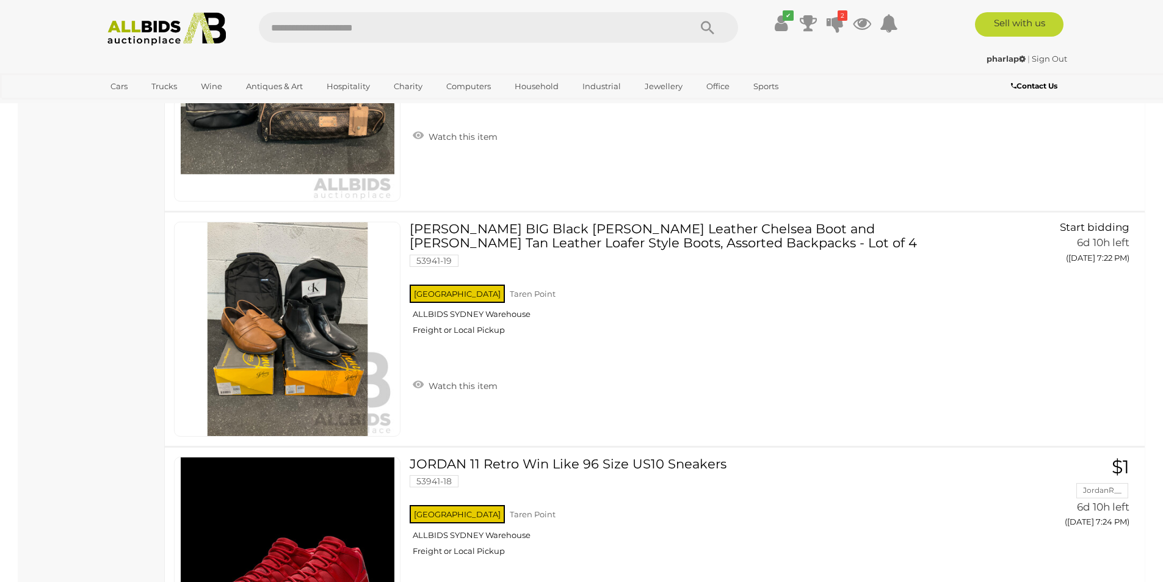
scroll to position [4672, 0]
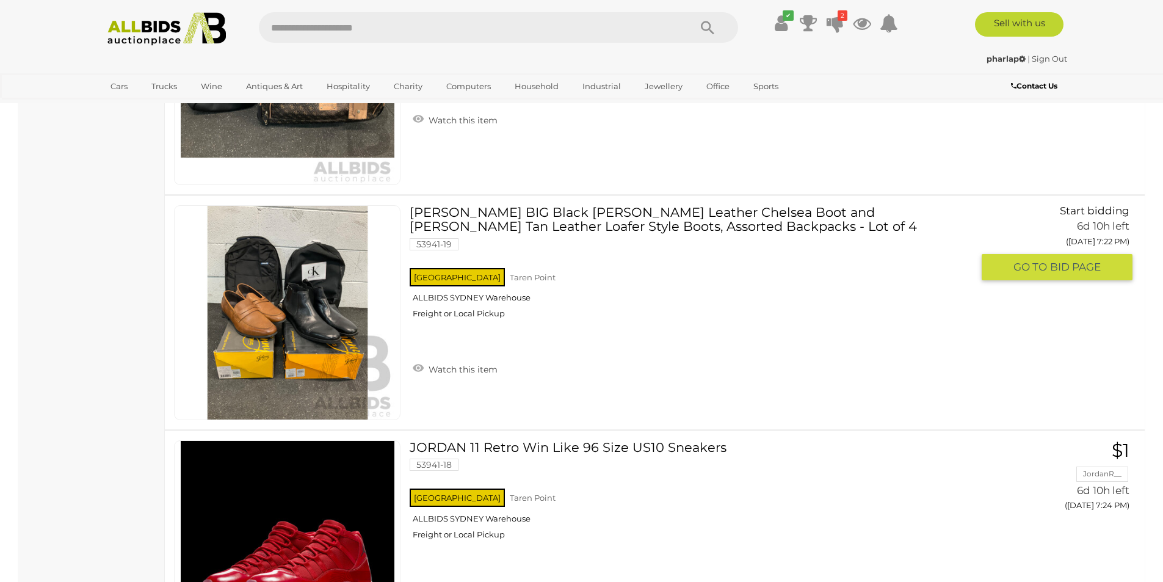
click at [616, 242] on link "JOHNY BIG Black Morgan Leather Chelsea Boot and Bowden Tan Leather Loafer Style…" at bounding box center [695, 266] width 553 height 123
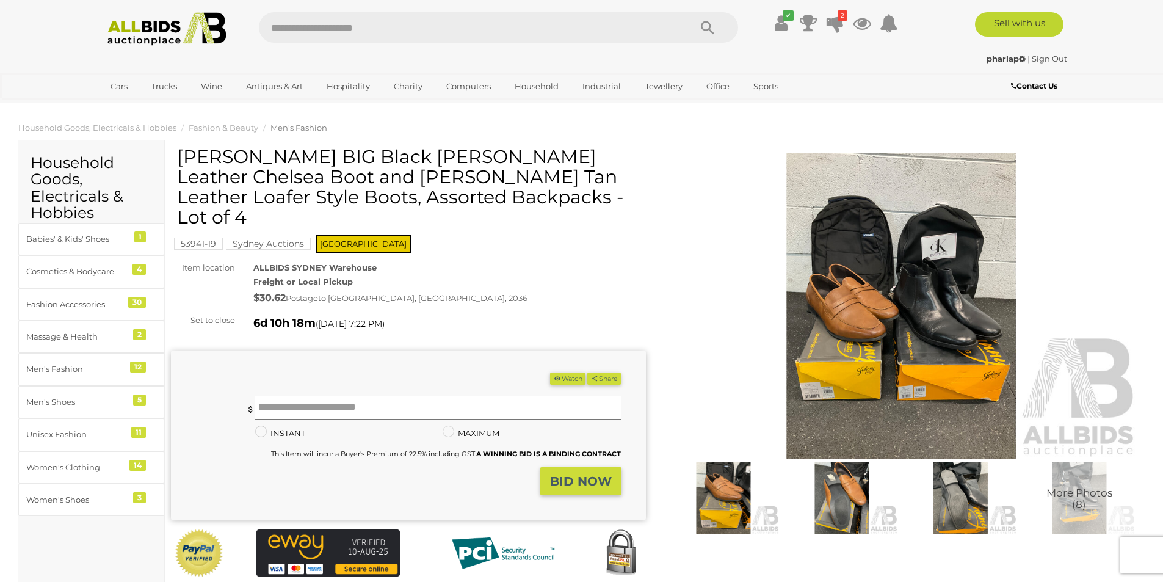
click at [847, 354] on img at bounding box center [901, 306] width 475 height 306
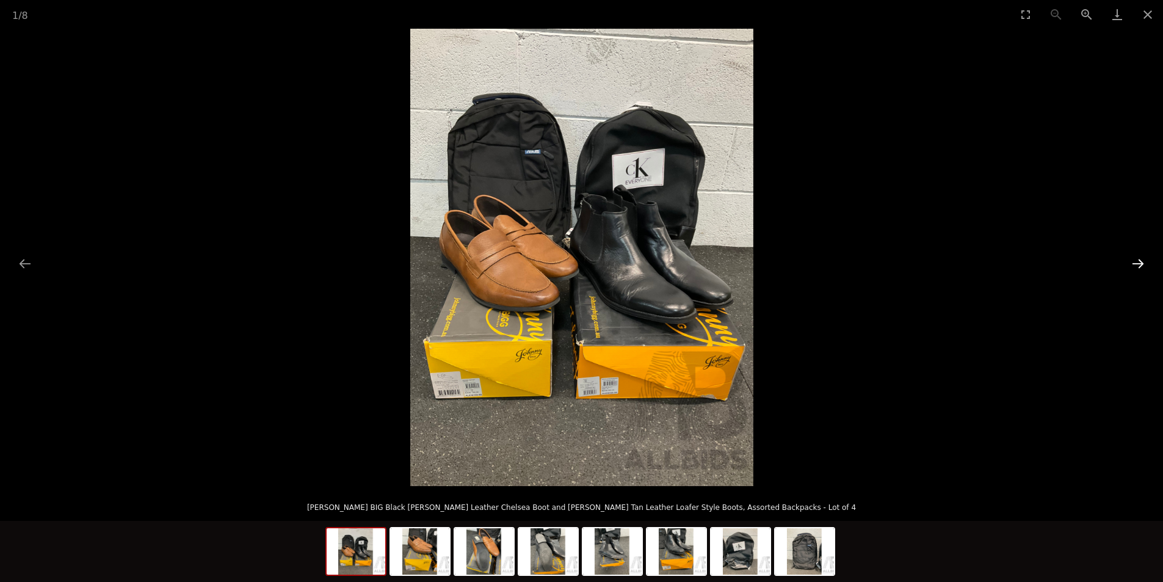
click at [1127, 268] on button "Next slide" at bounding box center [1138, 264] width 26 height 24
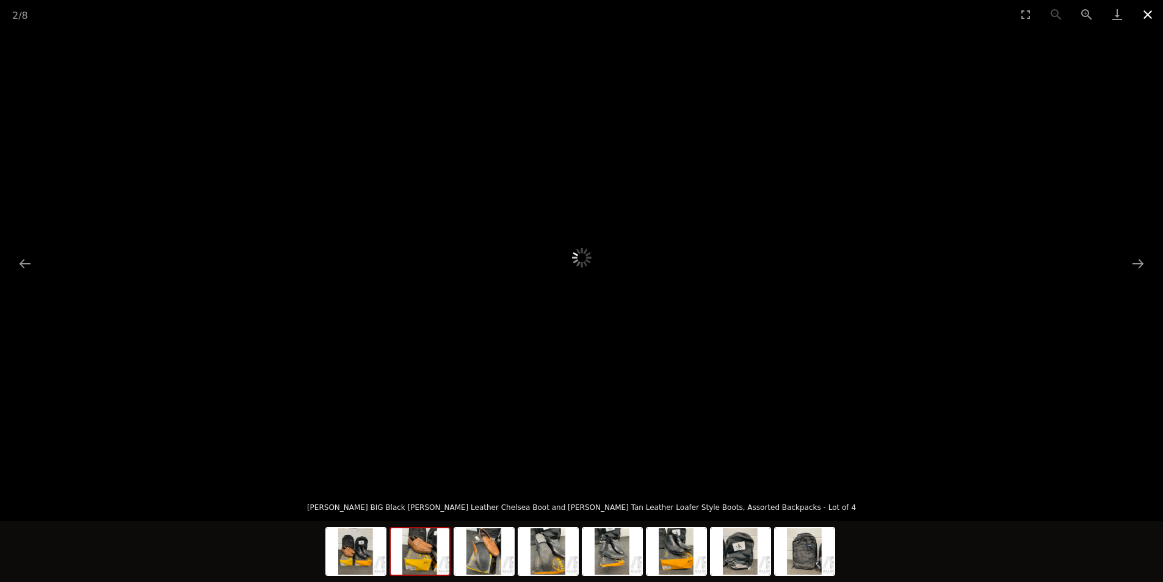
click at [1152, 20] on button "Close gallery" at bounding box center [1148, 14] width 31 height 29
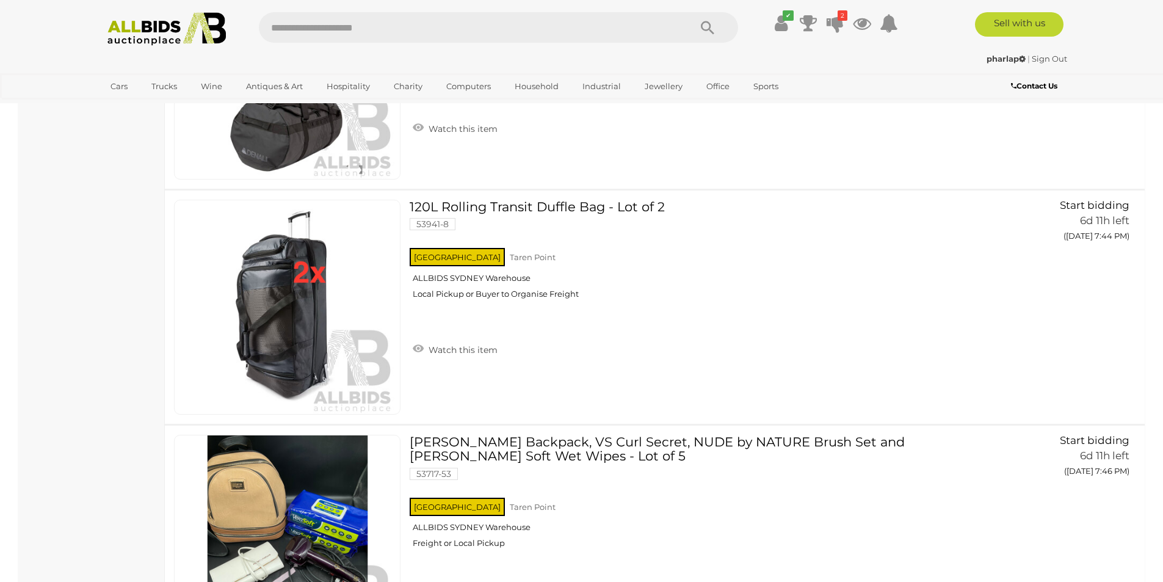
scroll to position [7799, 0]
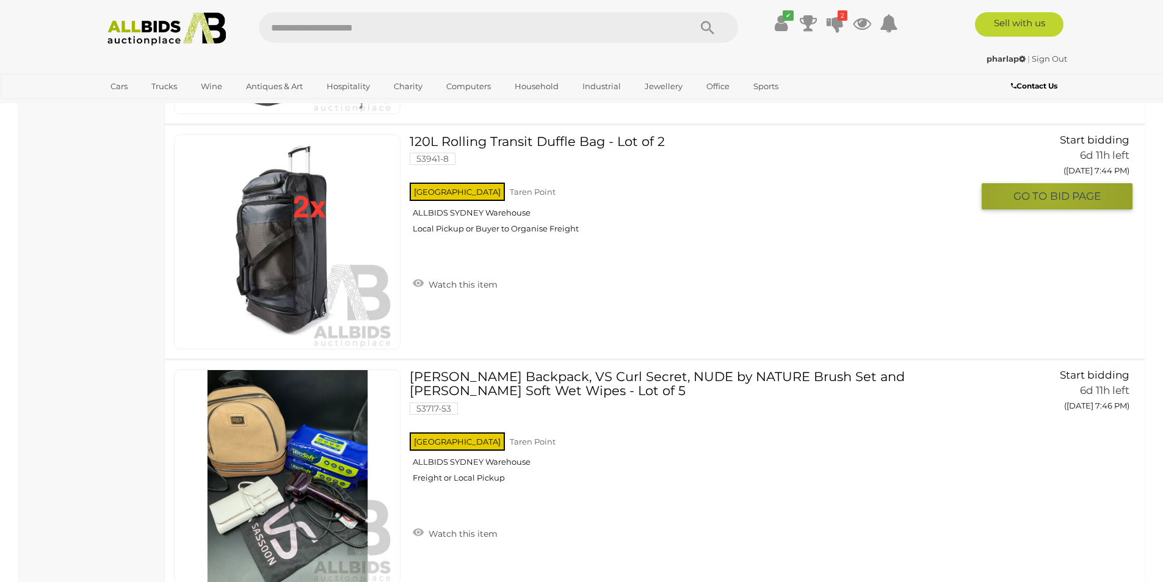
click at [1048, 191] on span "GO TO" at bounding box center [1032, 196] width 37 height 14
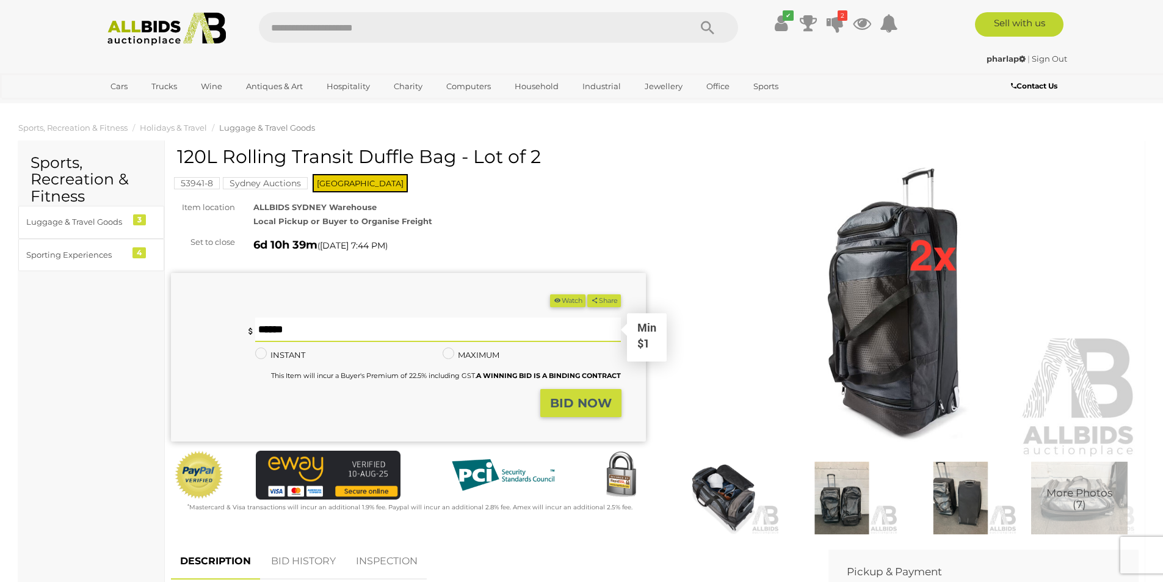
click at [335, 322] on input "text" at bounding box center [438, 330] width 366 height 24
type input "**"
click at [554, 413] on button "BID NOW" at bounding box center [580, 403] width 81 height 29
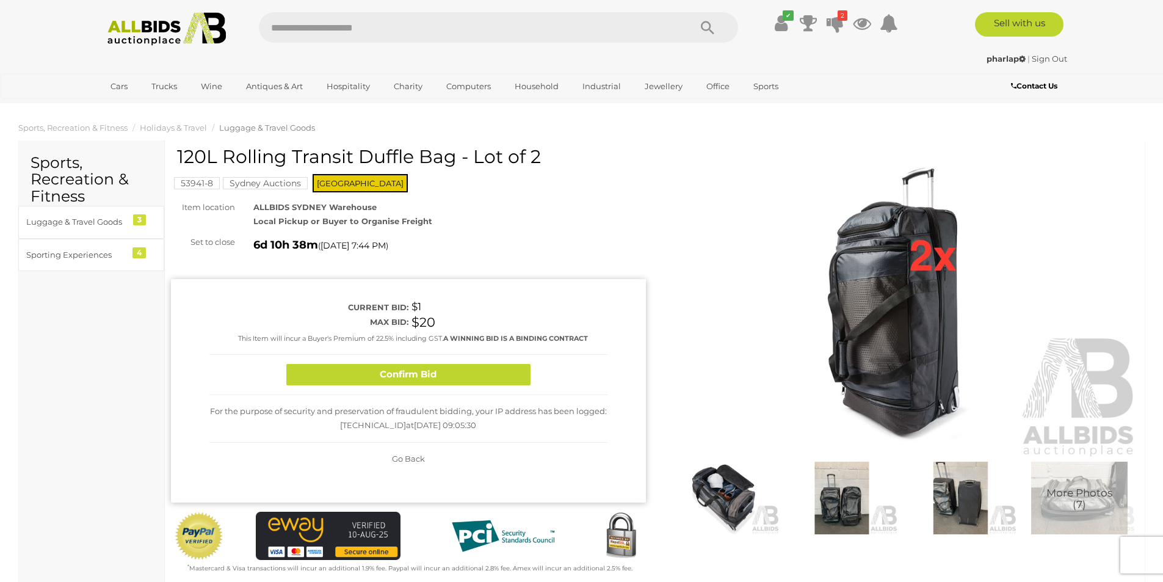
click at [481, 371] on button "Confirm Bid" at bounding box center [408, 374] width 244 height 21
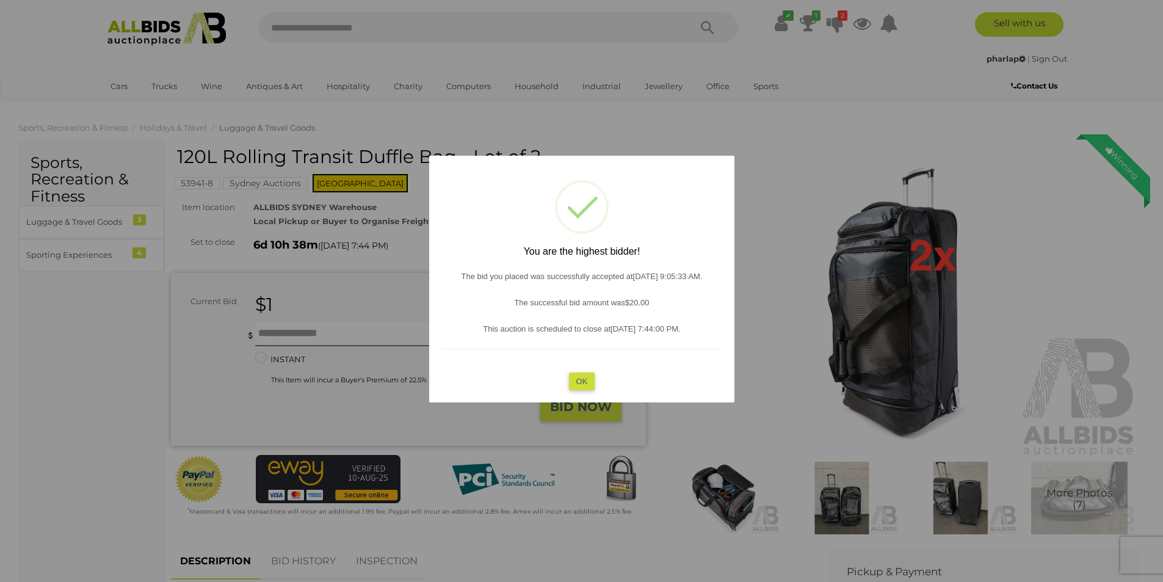
click at [587, 383] on button "OK" at bounding box center [582, 381] width 26 height 18
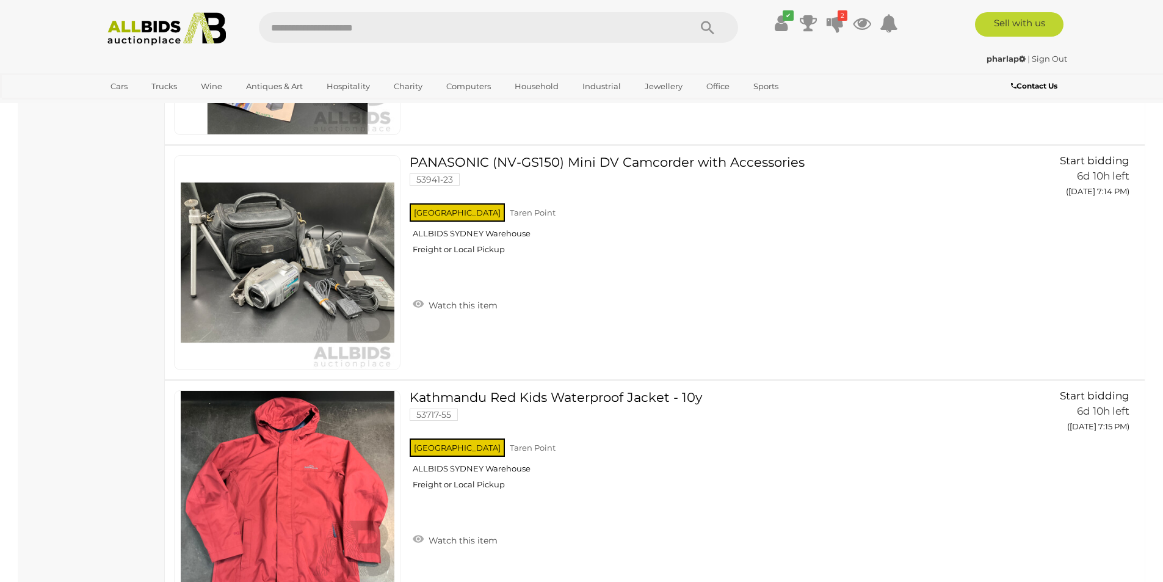
scroll to position [3191, 0]
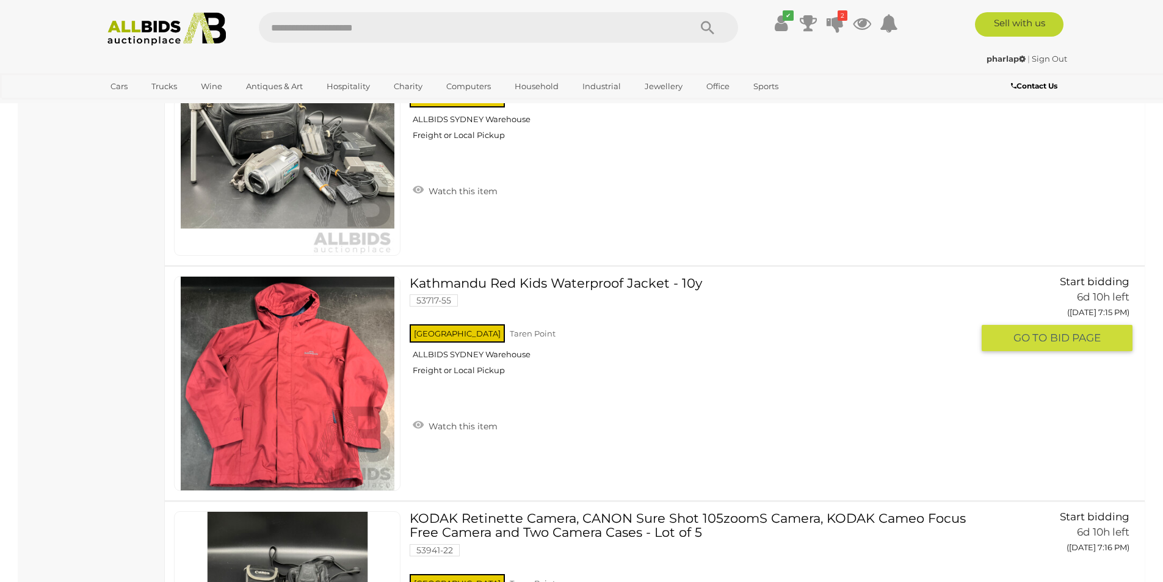
click at [501, 282] on link "Kathmandu Red Kids Waterproof Jacket - 10y 53717-55 NSW Taren Point ALLBIDS SYD…" at bounding box center [695, 330] width 553 height 109
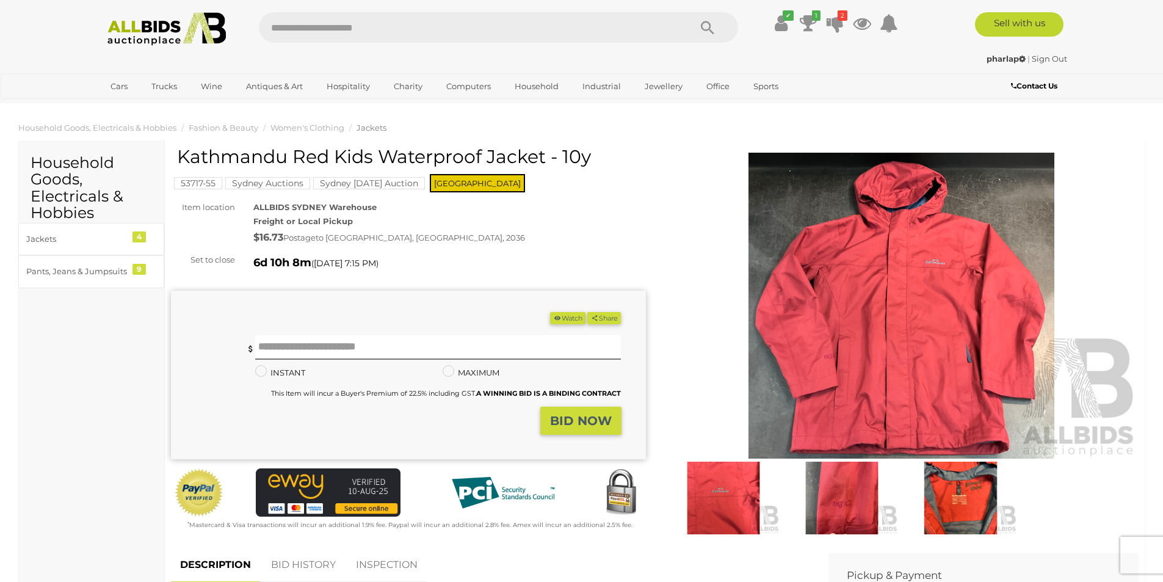
click at [818, 334] on img at bounding box center [901, 306] width 475 height 306
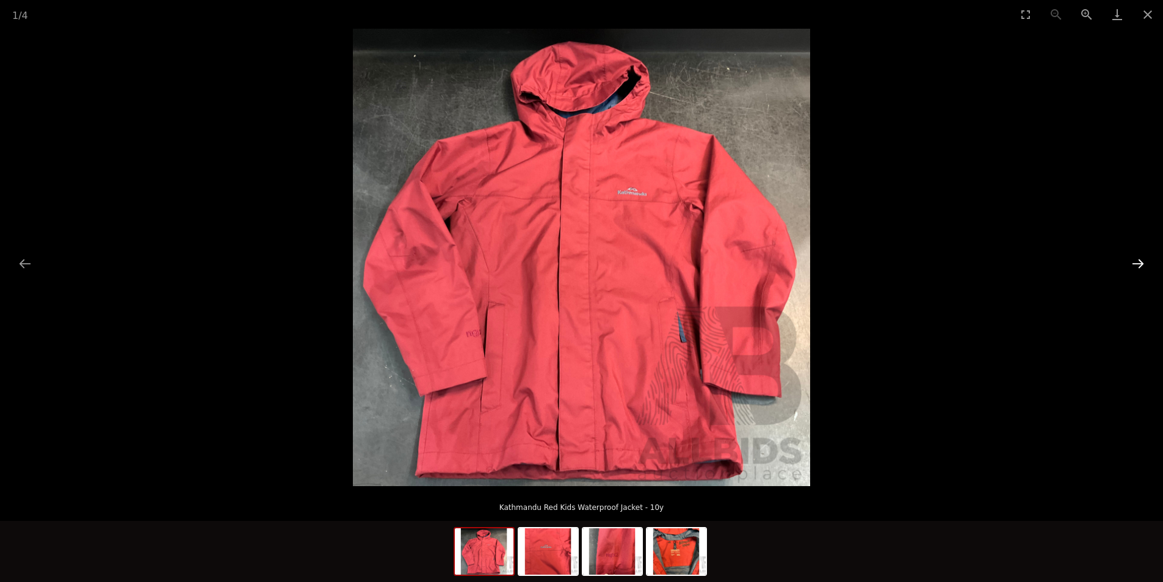
click at [1136, 266] on button "Next slide" at bounding box center [1138, 264] width 26 height 24
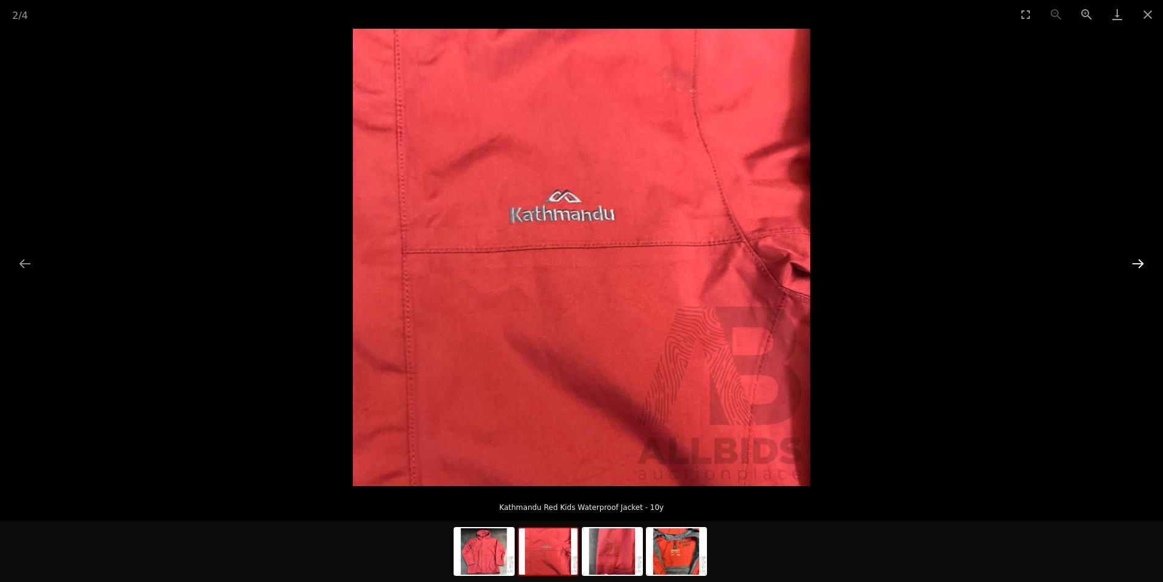
click at [1136, 266] on button "Next slide" at bounding box center [1138, 264] width 26 height 24
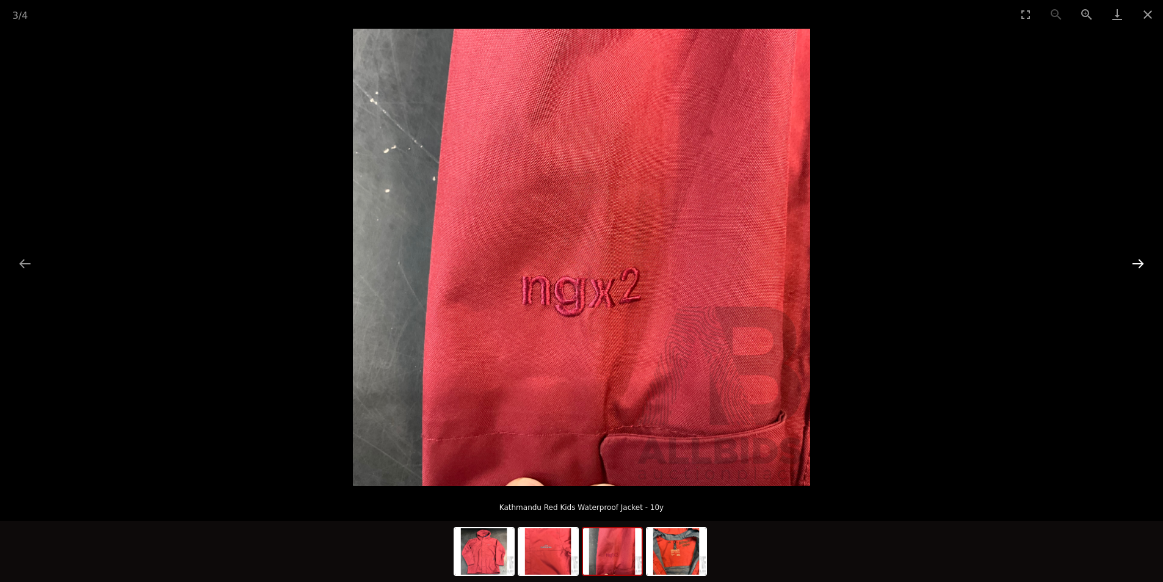
click at [1133, 266] on button "Next slide" at bounding box center [1138, 264] width 26 height 24
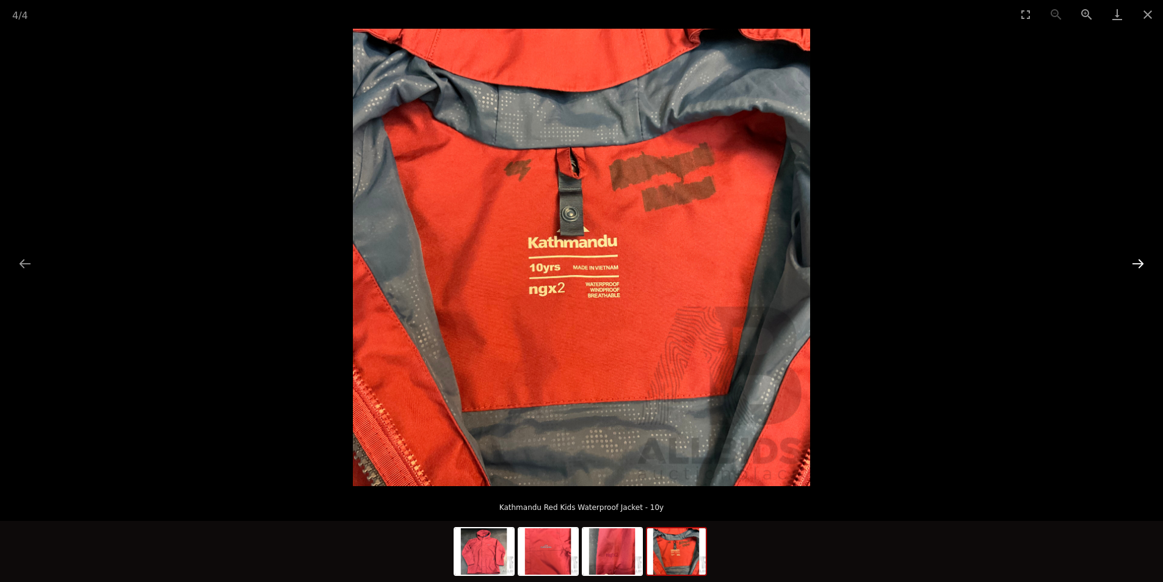
click at [1132, 267] on button "Next slide" at bounding box center [1138, 264] width 26 height 24
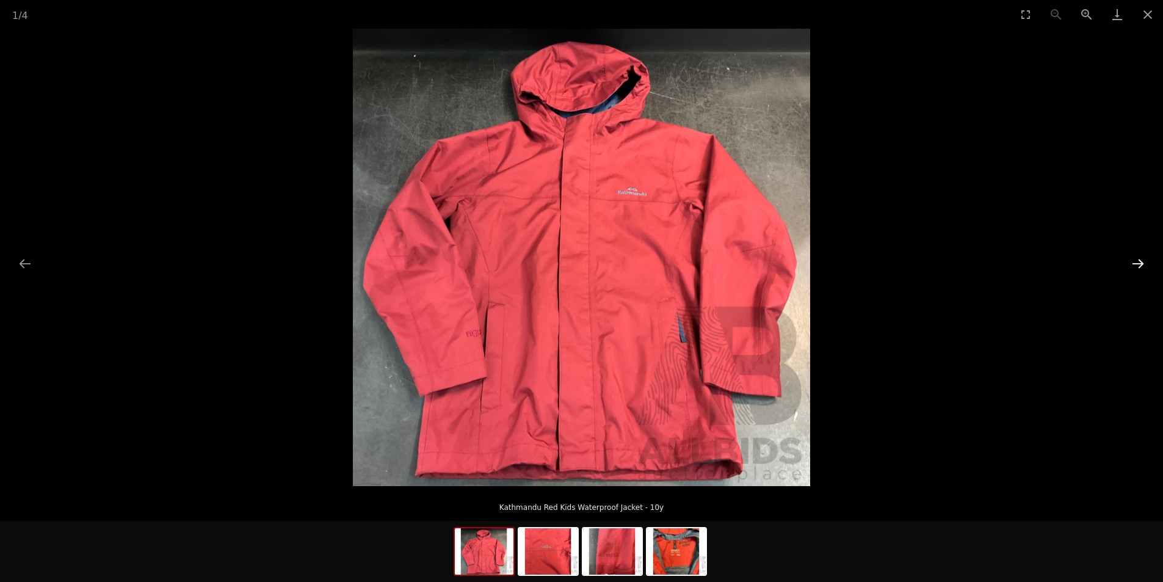
click at [1129, 267] on button "Next slide" at bounding box center [1138, 264] width 26 height 24
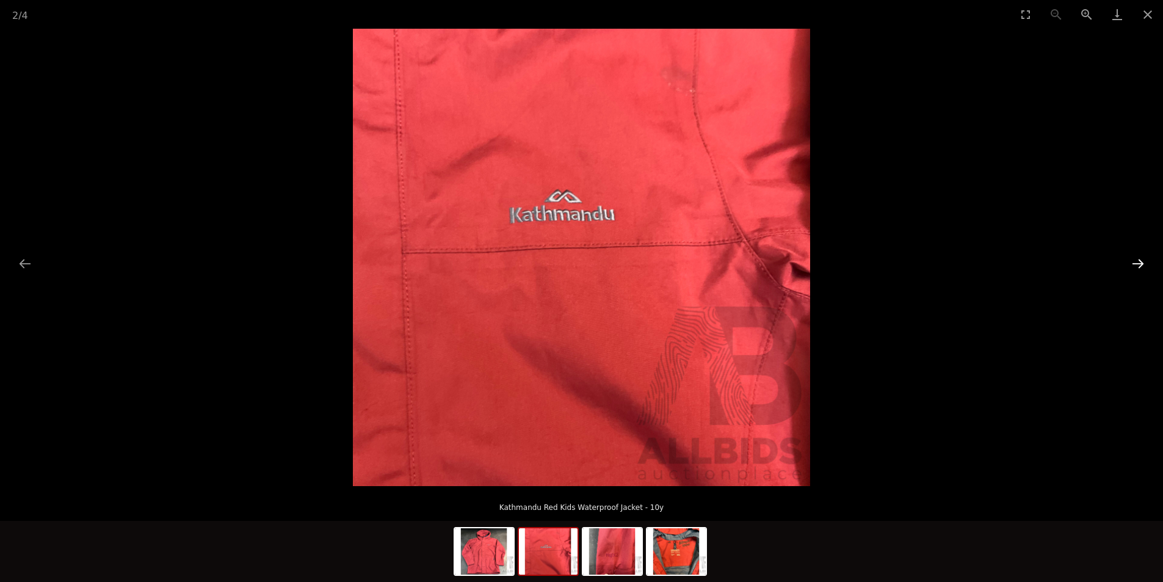
click at [1129, 266] on button "Next slide" at bounding box center [1138, 264] width 26 height 24
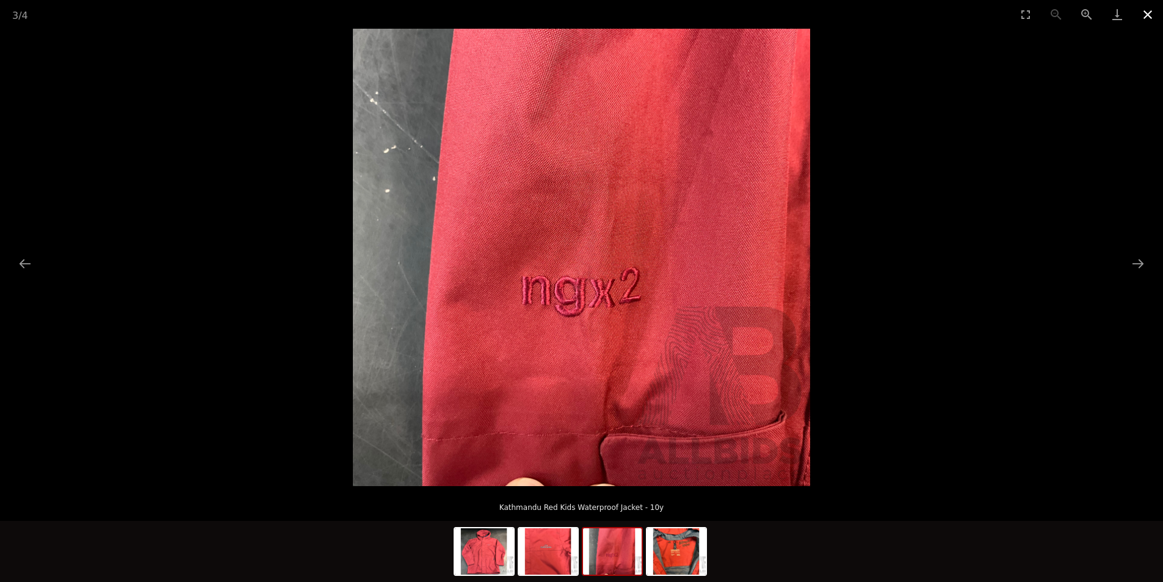
click at [1146, 15] on button "Close gallery" at bounding box center [1148, 14] width 31 height 29
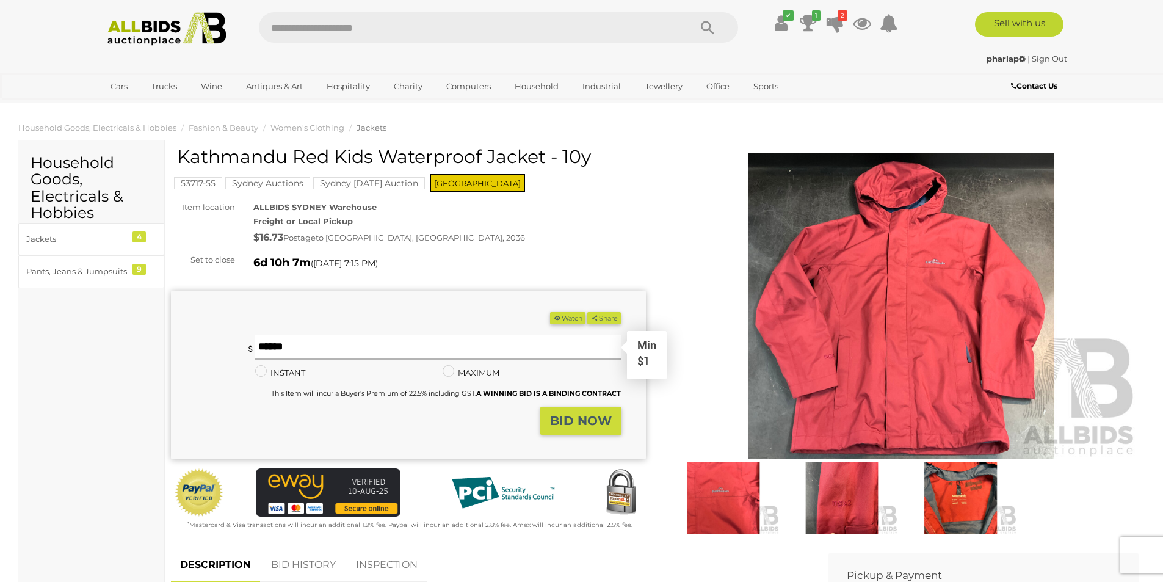
click at [324, 344] on input "text" at bounding box center [438, 347] width 366 height 24
type input "**"
click at [603, 419] on strong "BID NOW" at bounding box center [581, 420] width 62 height 15
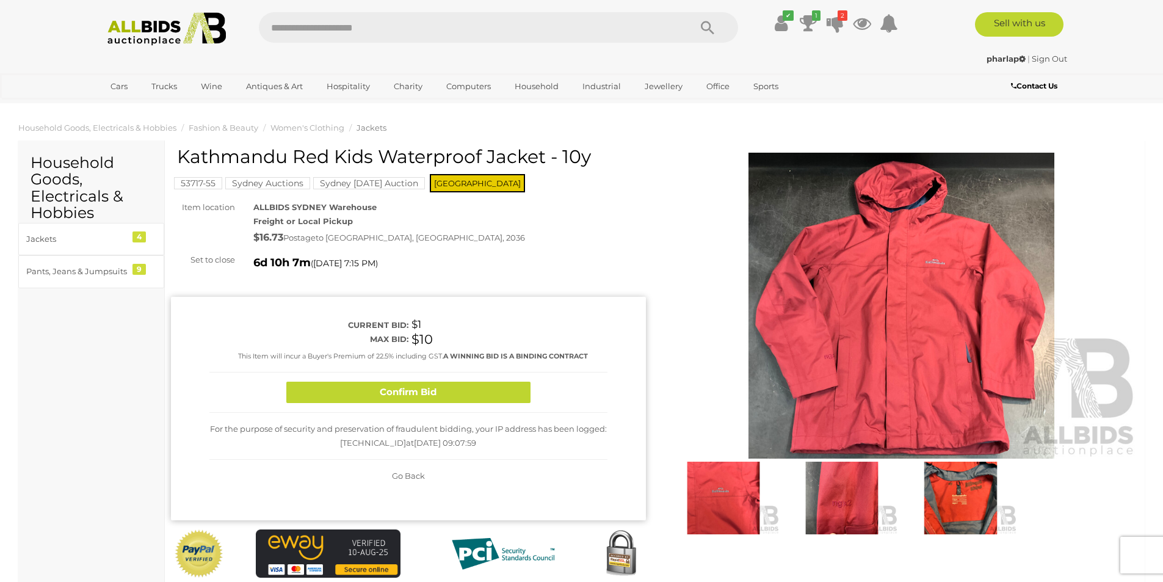
click at [443, 380] on div "Confirm Bid" at bounding box center [408, 392] width 398 height 40
click at [439, 391] on button "Confirm Bid" at bounding box center [408, 392] width 244 height 21
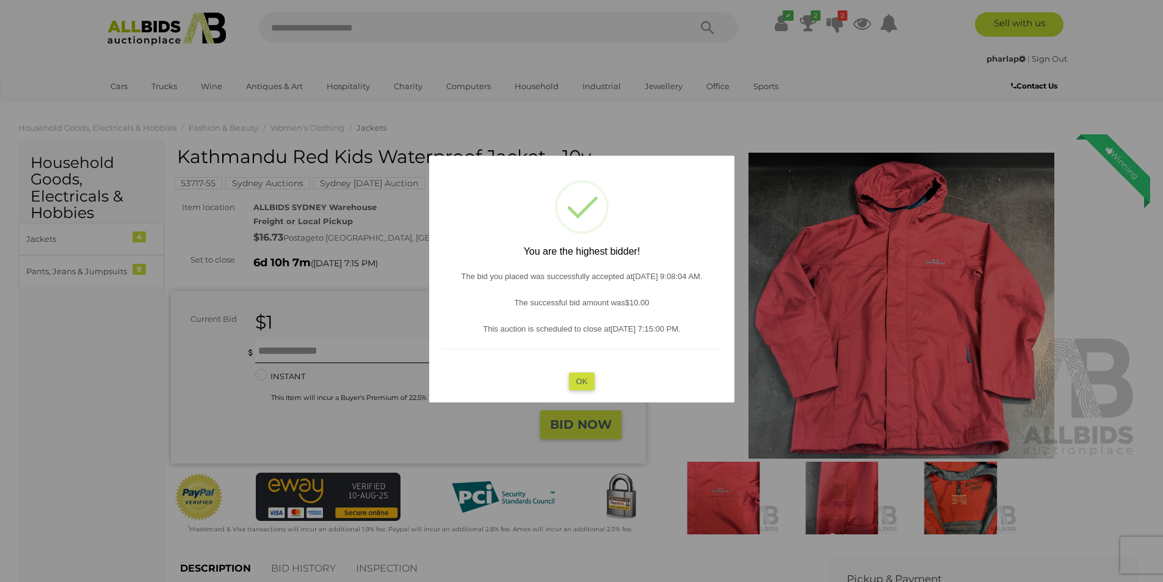
click at [573, 379] on button "OK" at bounding box center [582, 381] width 26 height 18
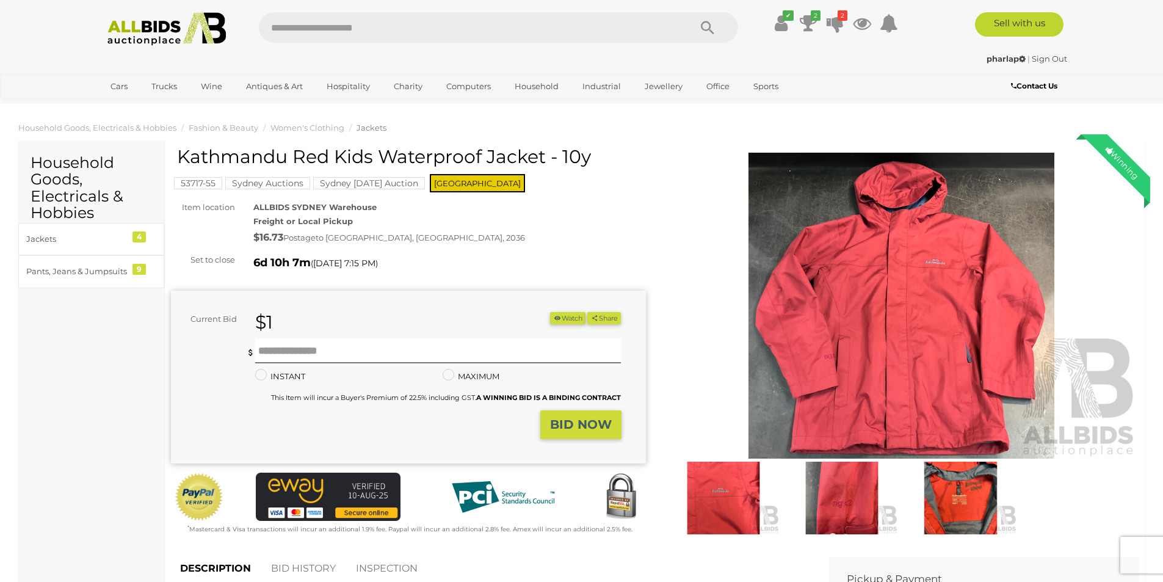
click at [135, 35] on img at bounding box center [167, 29] width 133 height 34
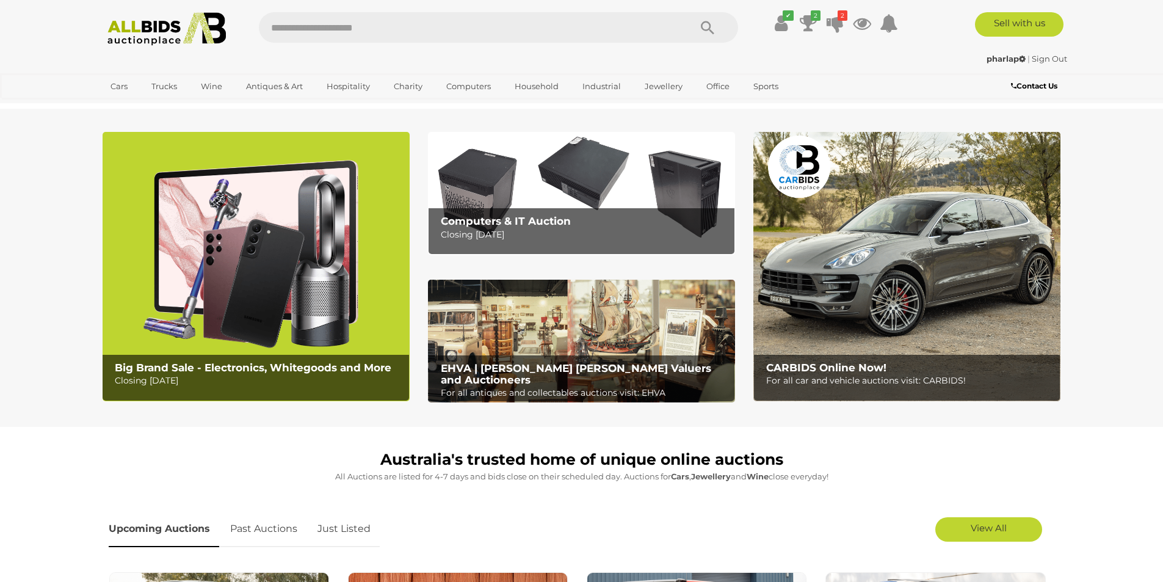
scroll to position [509, 0]
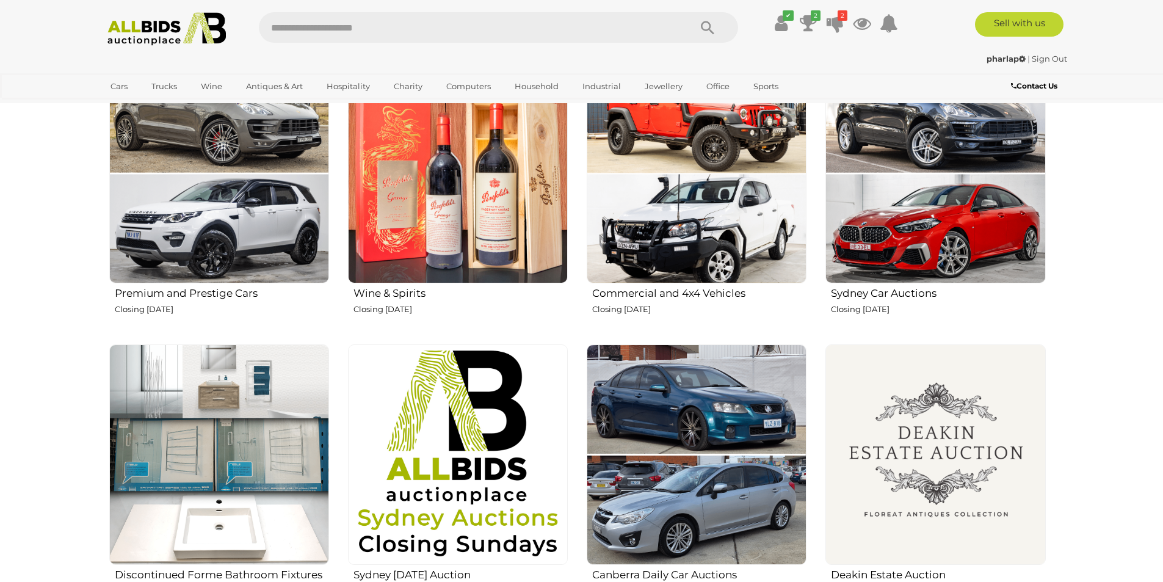
click at [471, 187] on img at bounding box center [458, 174] width 220 height 220
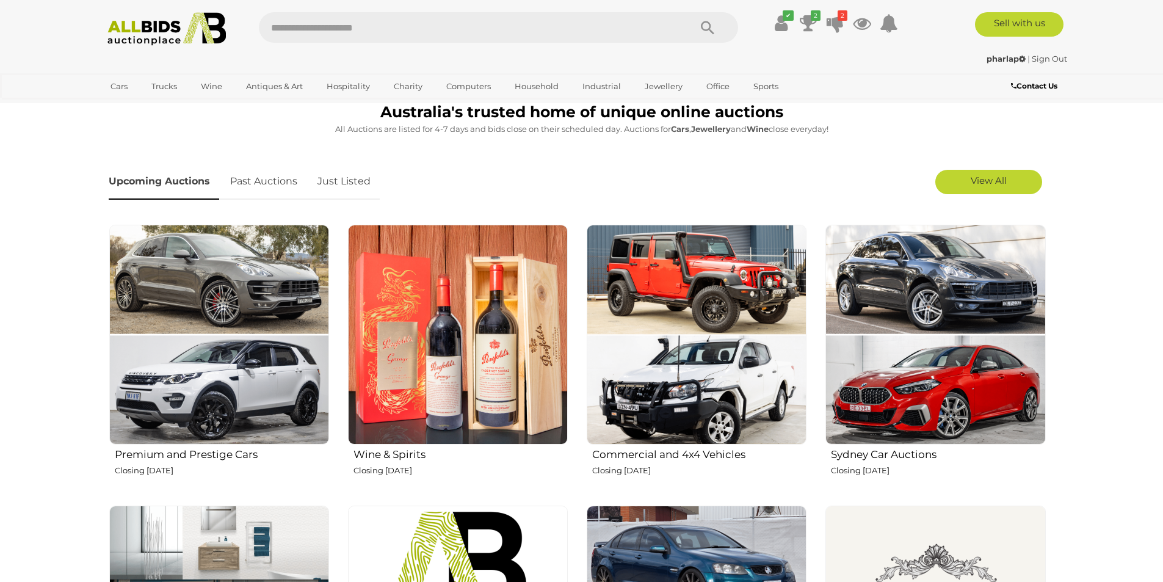
scroll to position [0, 0]
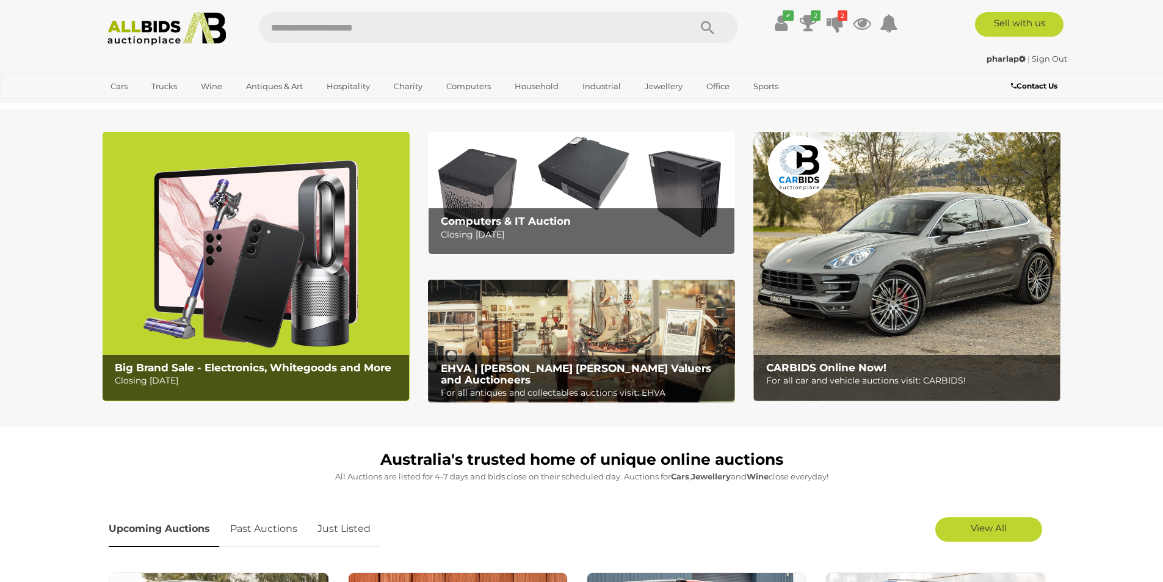
click at [287, 292] on img at bounding box center [256, 266] width 307 height 269
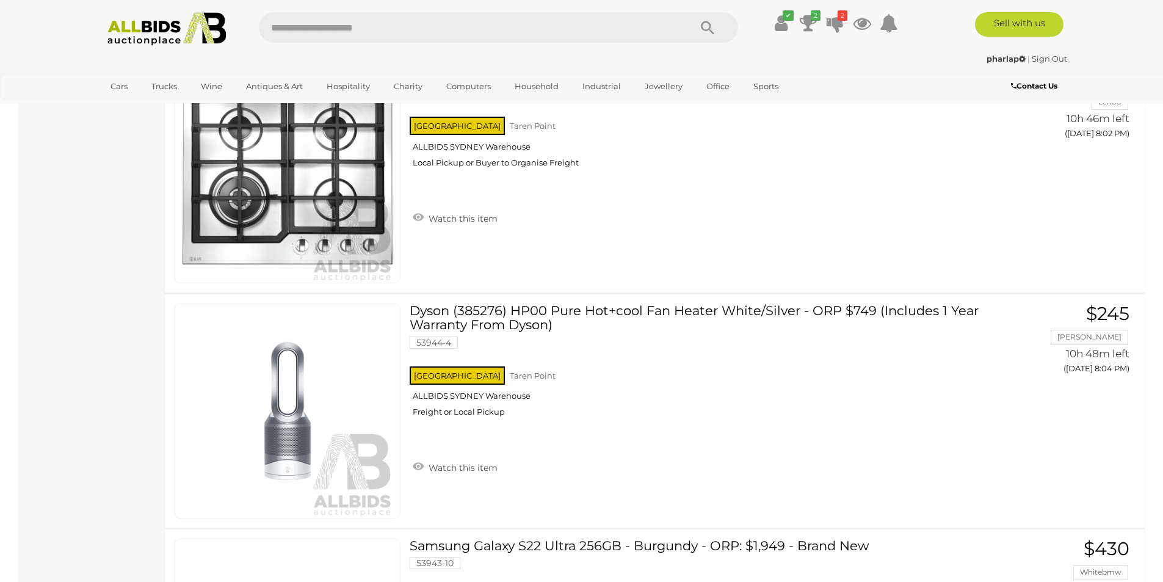
scroll to position [8139, 0]
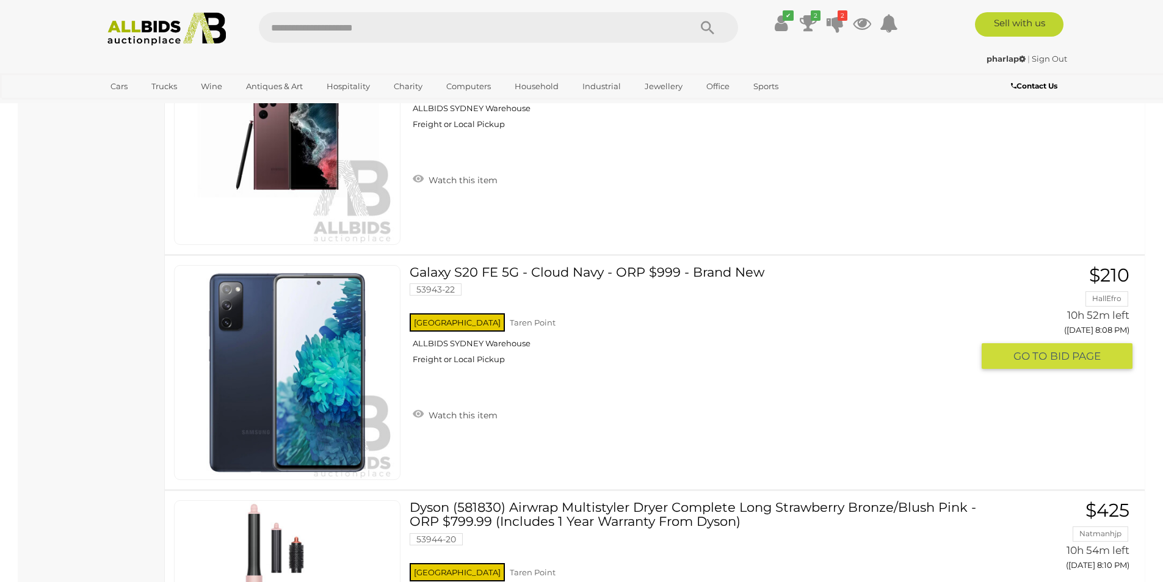
click at [605, 273] on link "Galaxy S20 FE 5G - Cloud Navy - ORP $999 - Brand New 53943-22 NSW Taren Point" at bounding box center [695, 319] width 553 height 109
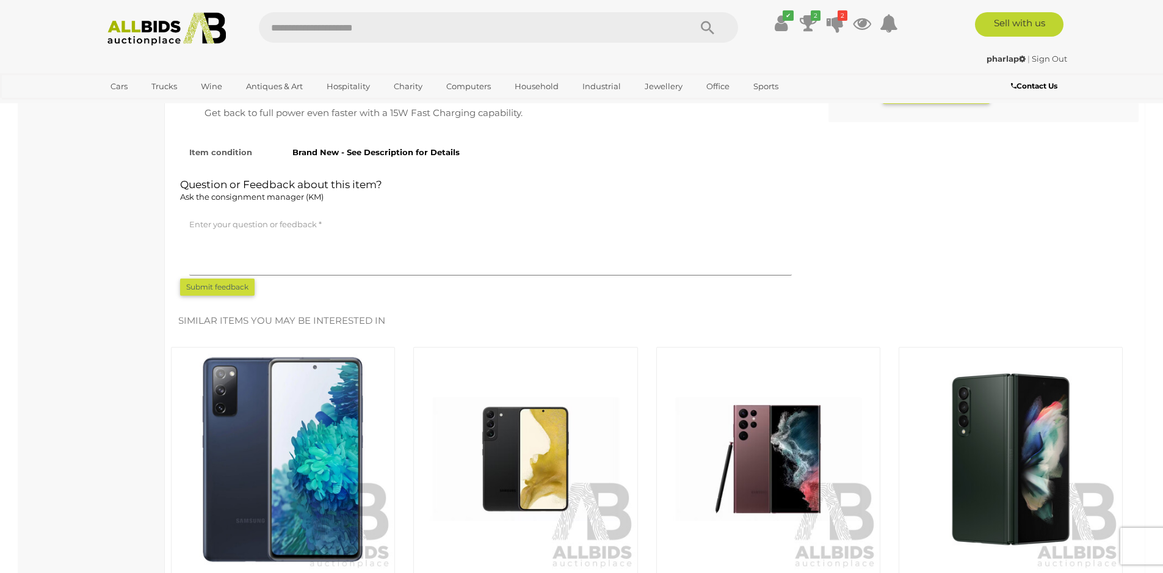
scroll to position [503, 0]
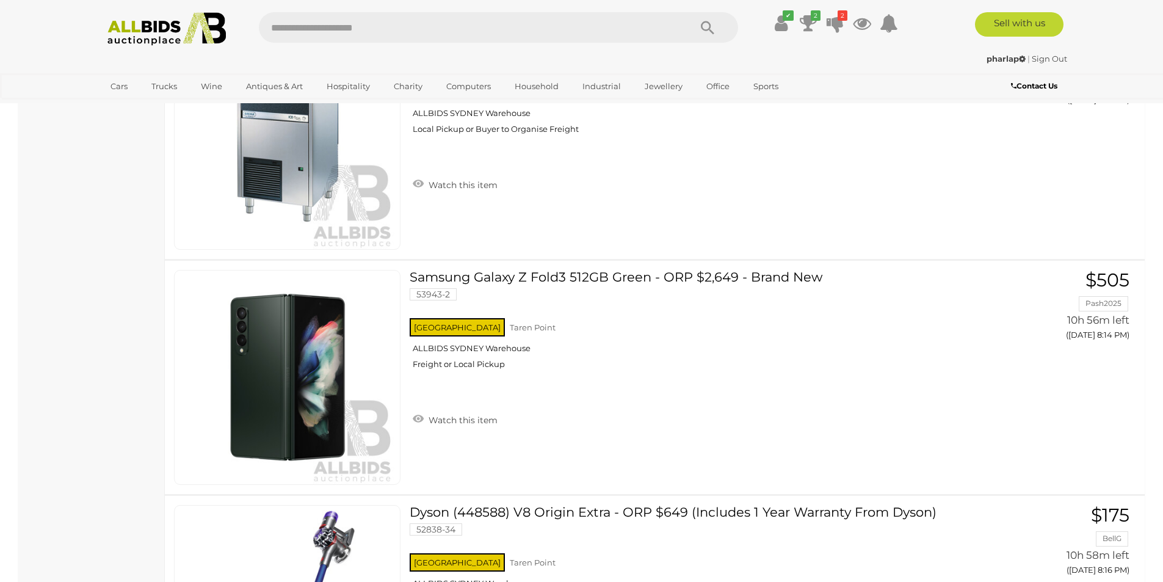
scroll to position [8330, 0]
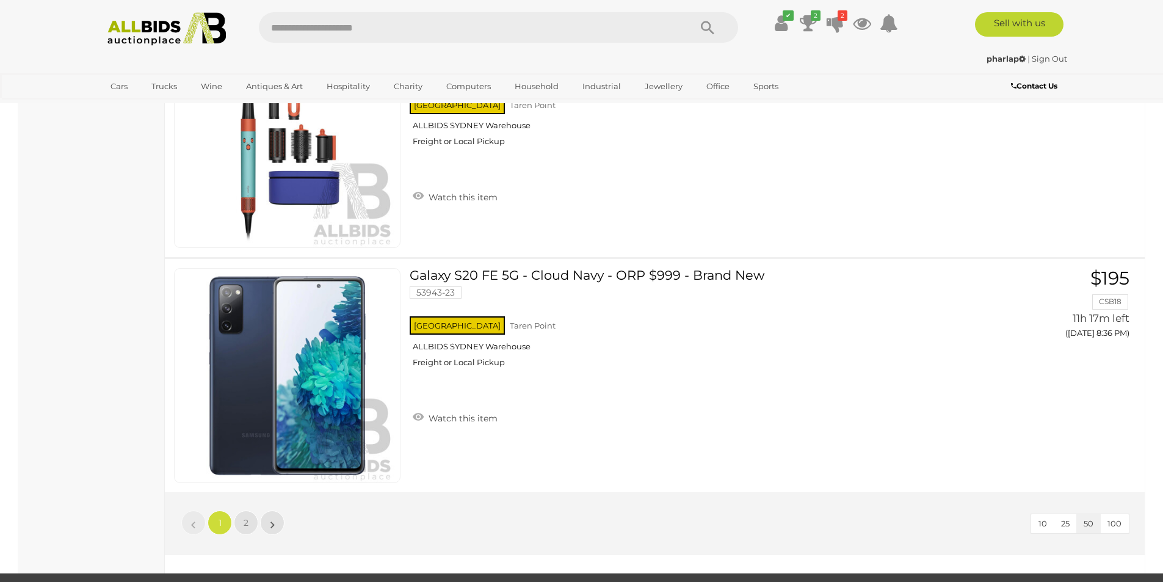
scroll to position [11484, 0]
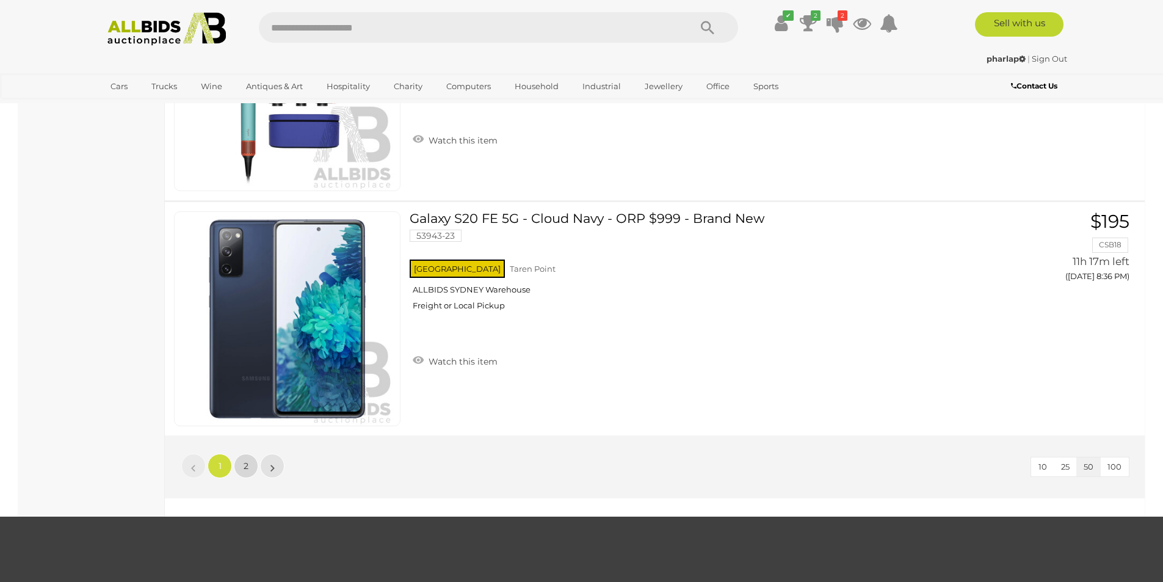
click at [247, 471] on span "2" at bounding box center [246, 465] width 5 height 11
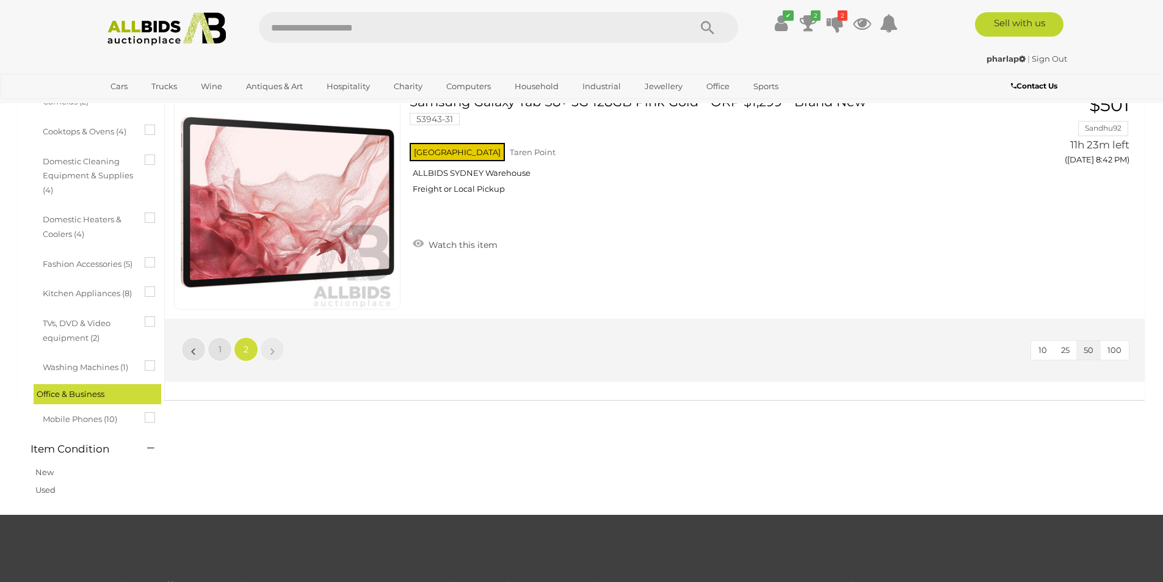
scroll to position [42, 0]
